Goal: Check status

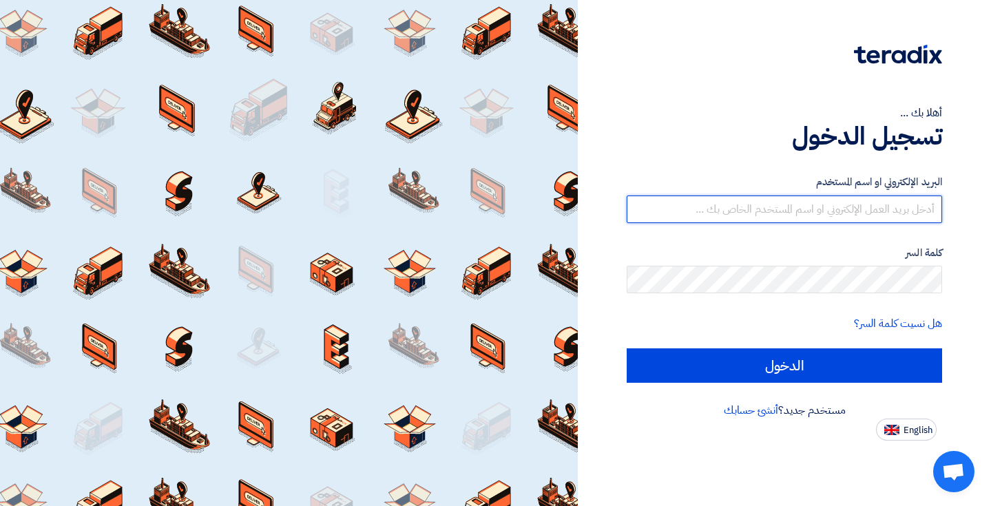
type input "[EMAIL_ADDRESS][DOMAIN_NAME]"
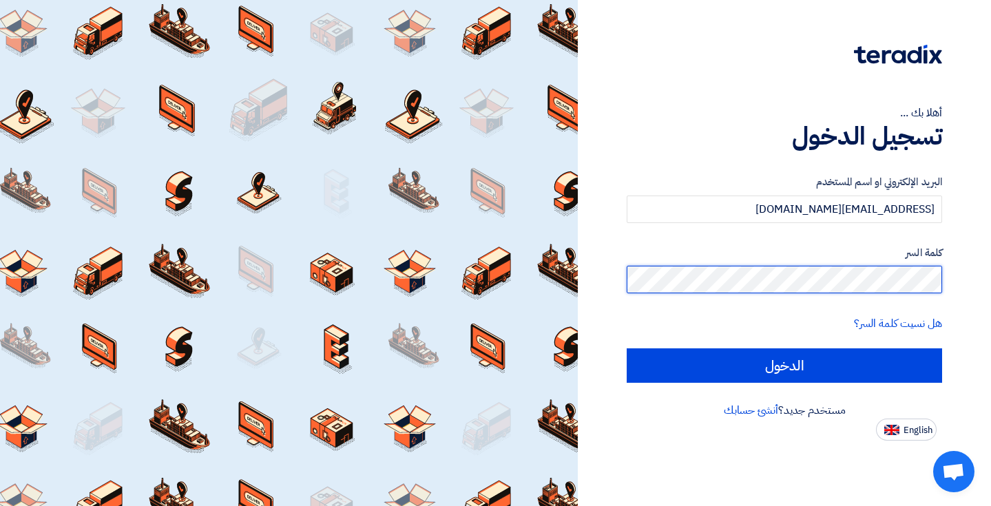
click at [785, 365] on input "الدخول" at bounding box center [784, 366] width 315 height 34
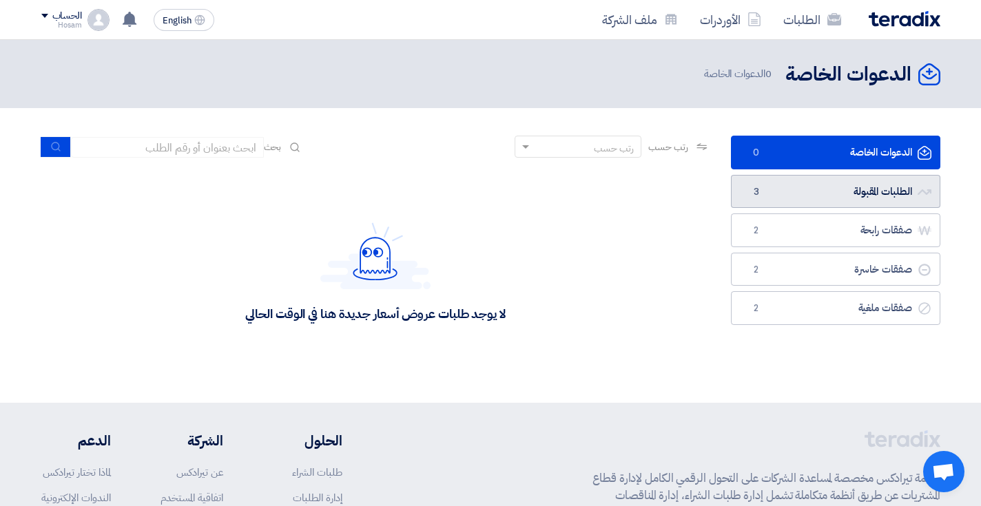
click at [803, 193] on link "الطلبات المقبولة الطلبات المقبولة 3" at bounding box center [835, 192] width 209 height 34
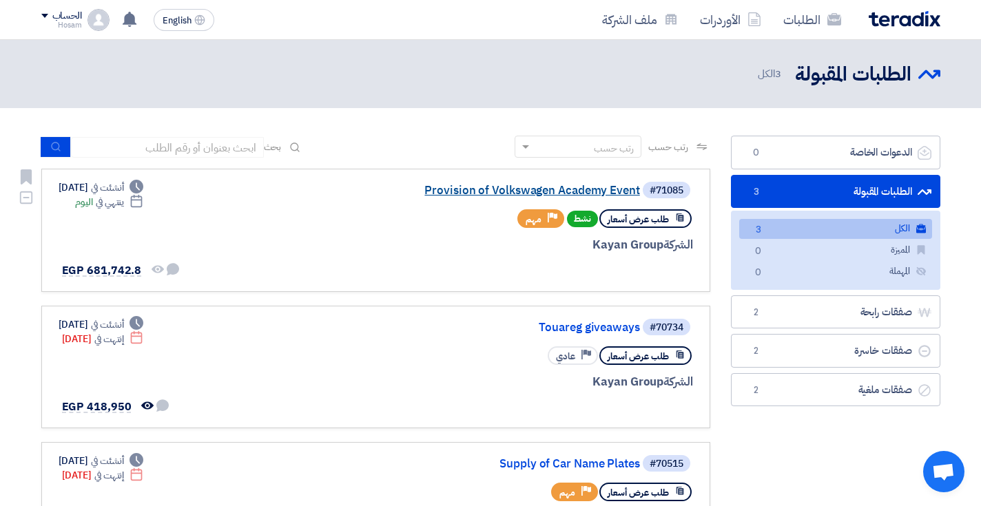
click at [566, 190] on link "Provision of Volkswagen Academy Event" at bounding box center [502, 191] width 276 height 12
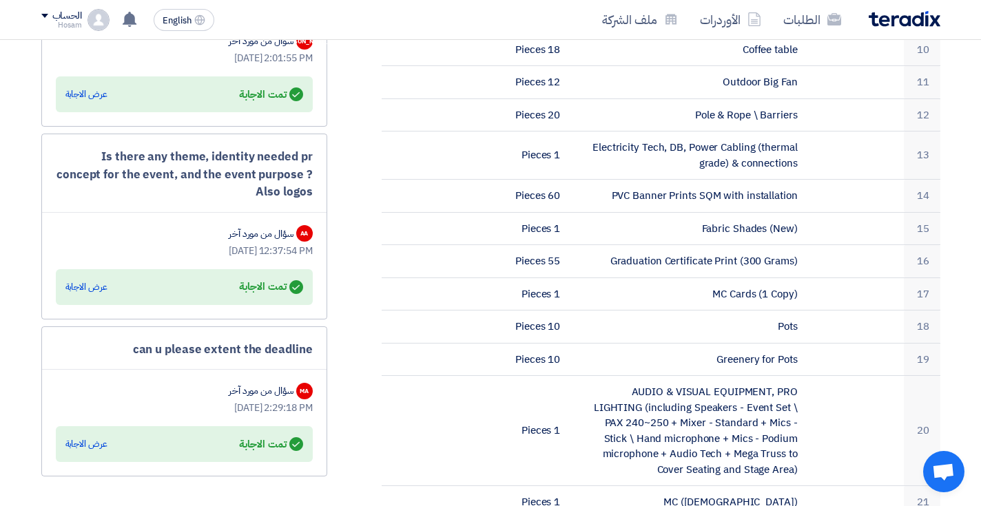
scroll to position [840, 0]
click at [83, 281] on div "عرض الاجابة" at bounding box center [86, 287] width 42 height 14
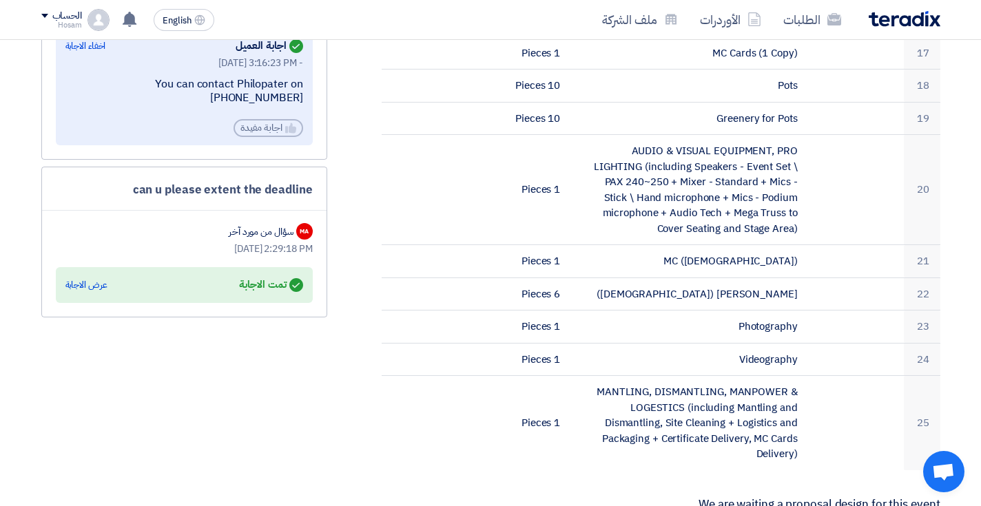
scroll to position [1090, 0]
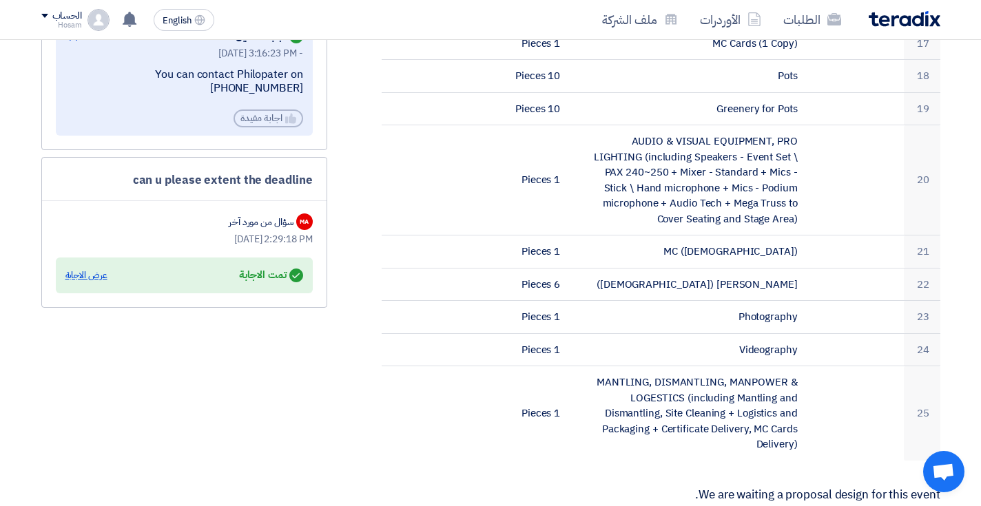
click at [88, 269] on div "عرض الاجابة" at bounding box center [86, 276] width 42 height 14
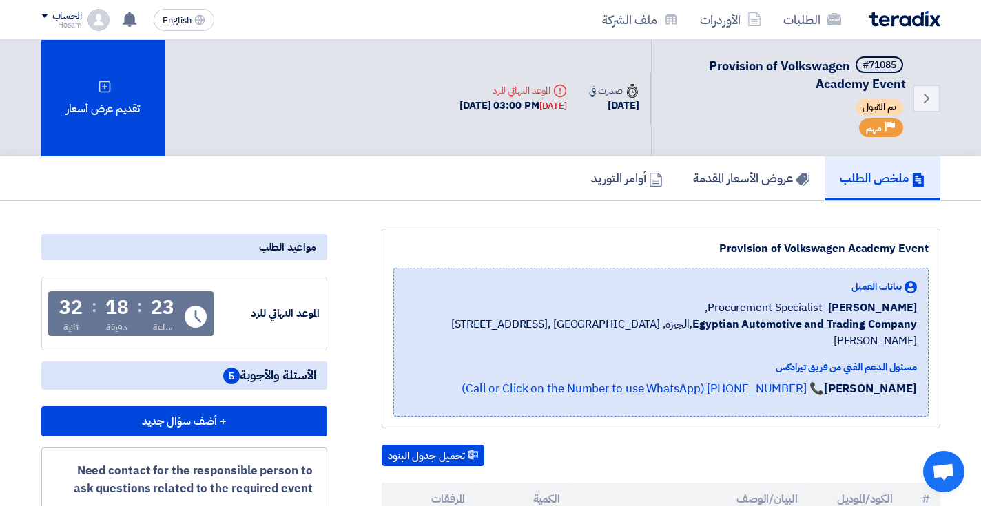
scroll to position [0, 0]
